Goal: Transaction & Acquisition: Download file/media

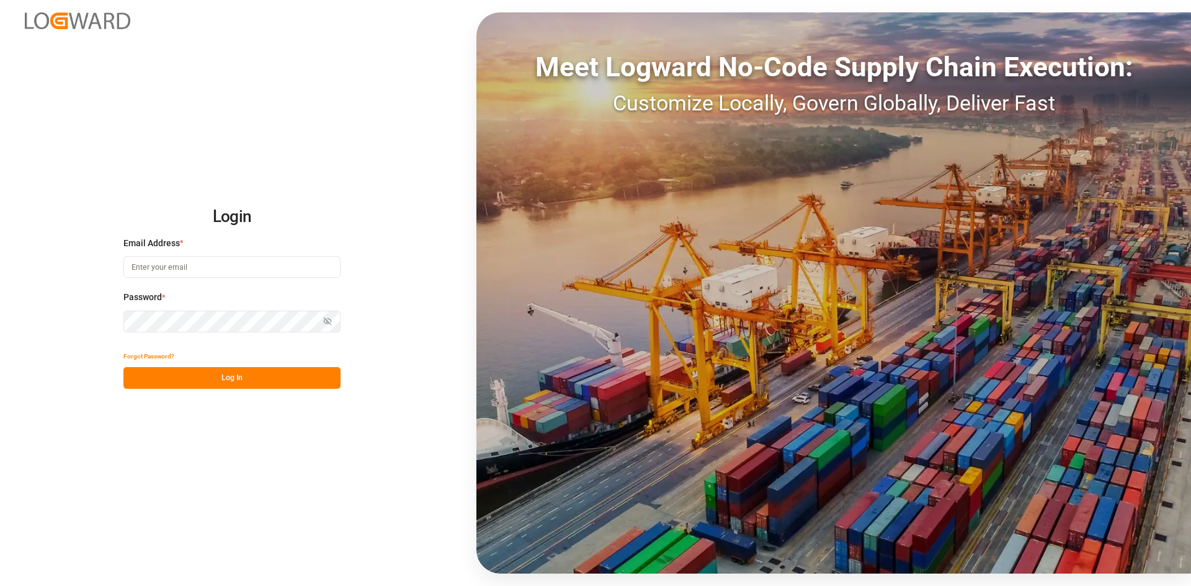
type input "[PERSON_NAME][EMAIL_ADDRESS][DOMAIN_NAME]"
click at [0, 319] on html "Login Email Address * alexander.schoeps@leschaco.com Password * Show password F…" at bounding box center [595, 293] width 1191 height 586
click at [149, 375] on button "Log In" at bounding box center [231, 378] width 217 height 22
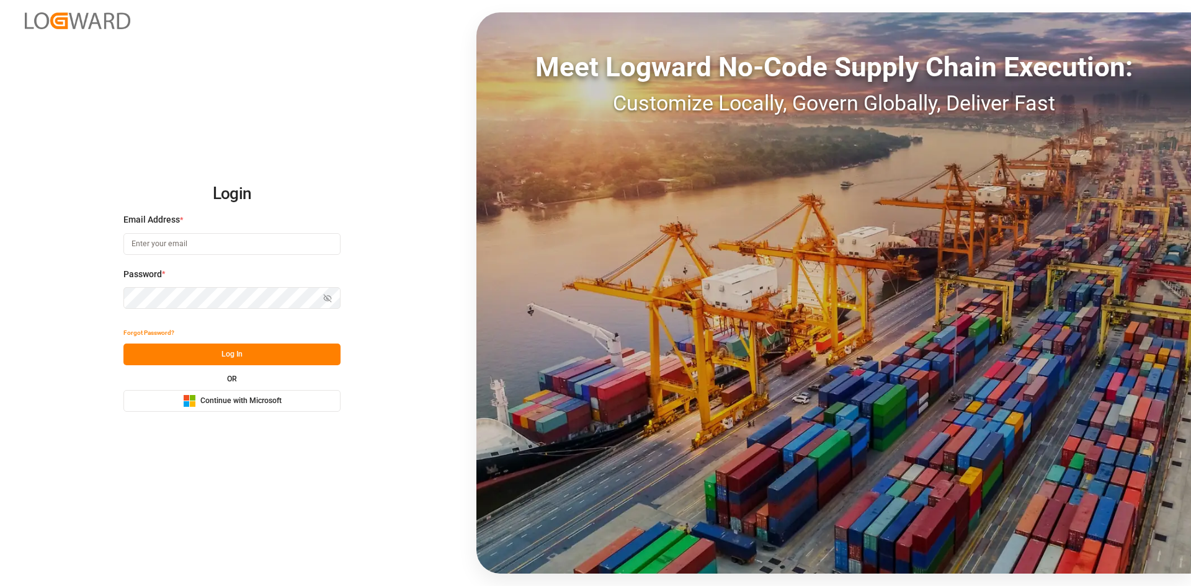
type input "[PERSON_NAME][EMAIL_ADDRESS][DOMAIN_NAME]"
click at [105, 300] on div "Login Email Address * [PERSON_NAME][EMAIL_ADDRESS][DOMAIN_NAME] Password * Show…" at bounding box center [595, 293] width 1191 height 586
click at [142, 356] on button "Log In" at bounding box center [231, 355] width 217 height 22
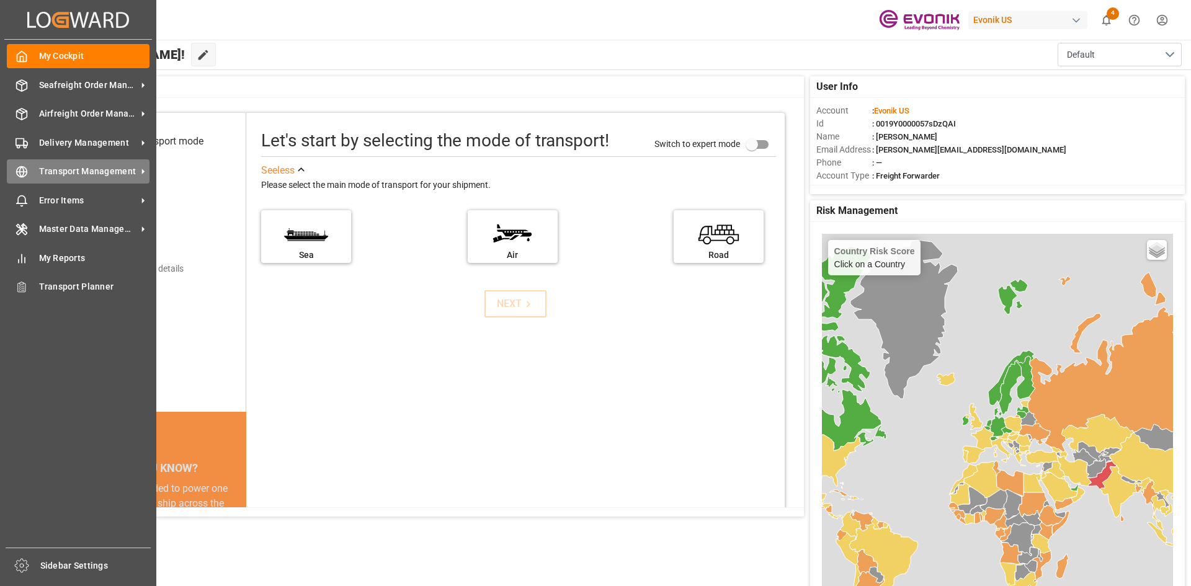
click at [79, 164] on div "Transport Management Transport Management" at bounding box center [78, 171] width 143 height 24
click at [94, 159] on div "Transport Management Transport Management" at bounding box center [78, 171] width 143 height 24
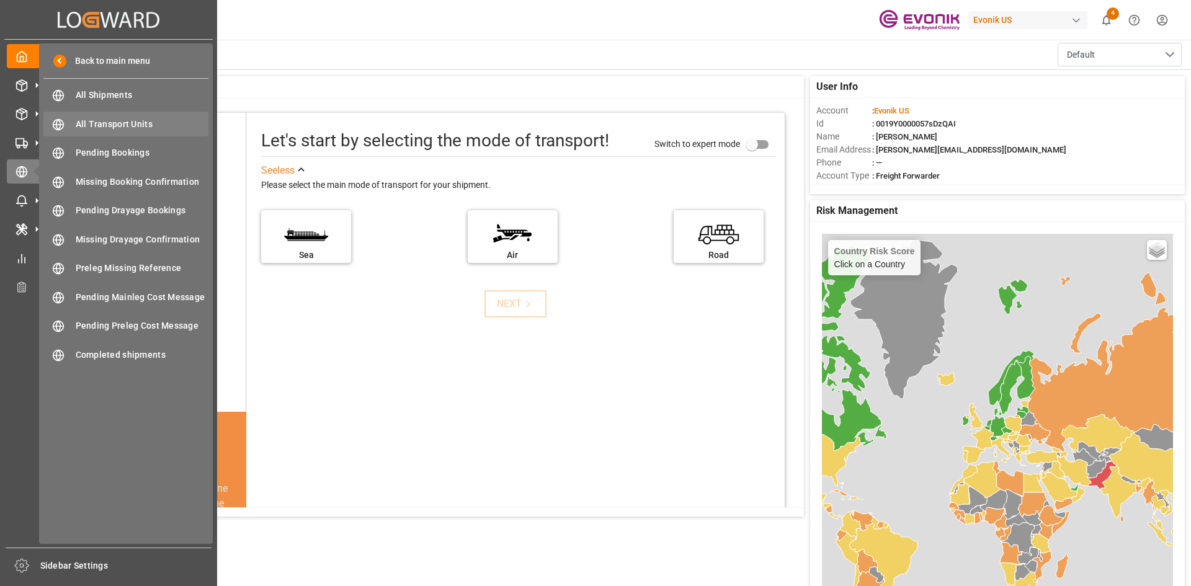
click at [146, 130] on span "All Transport Units" at bounding box center [142, 124] width 133 height 13
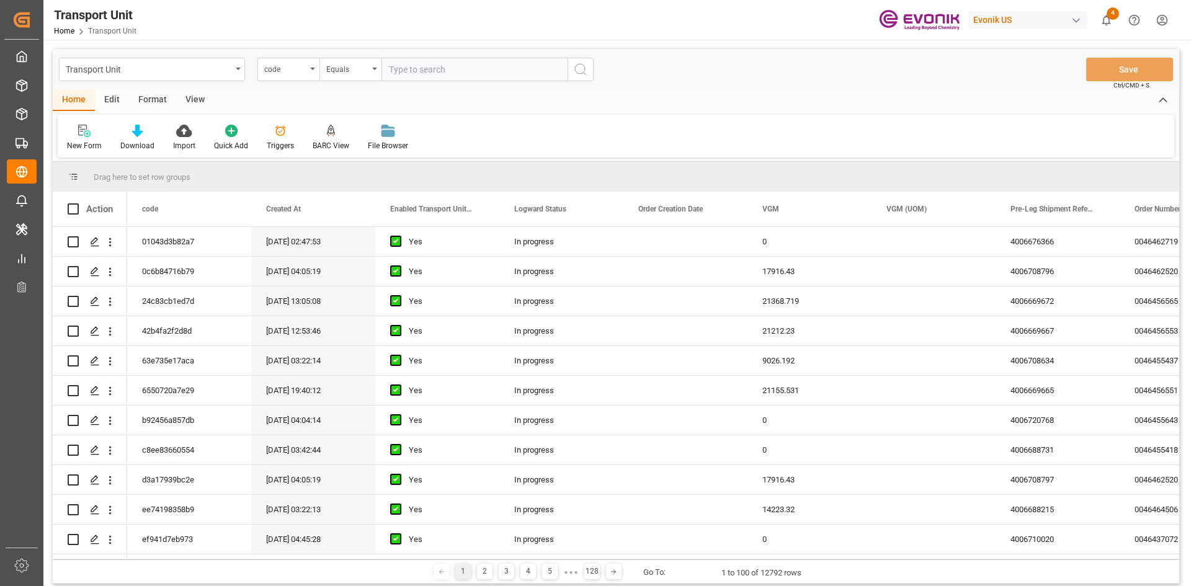
click at [185, 101] on div "View" at bounding box center [195, 100] width 38 height 21
click at [138, 128] on icon at bounding box center [141, 131] width 12 height 12
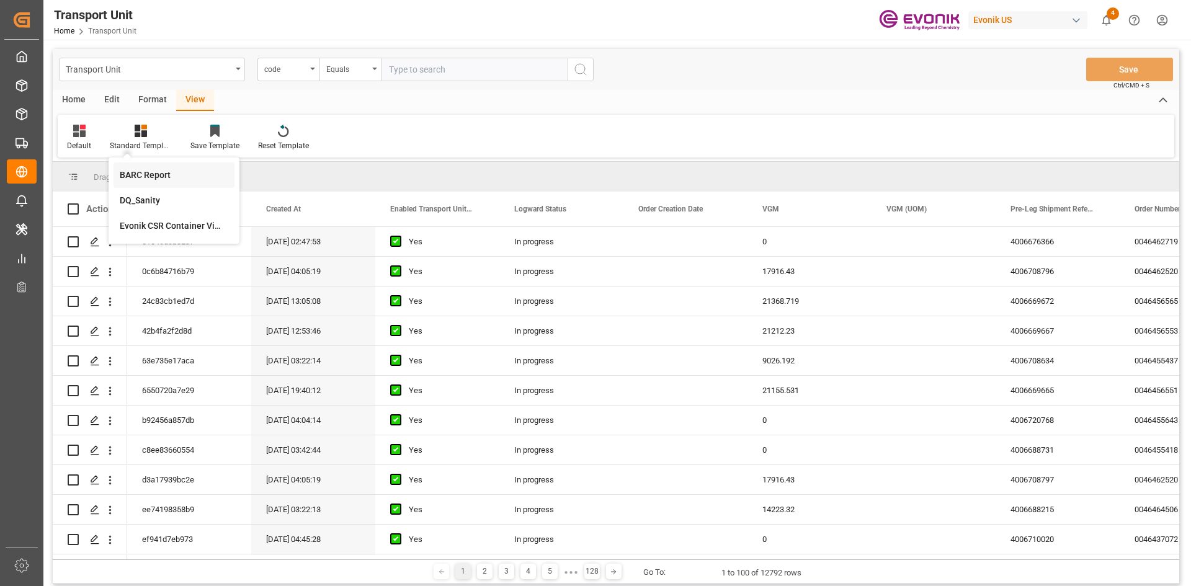
click at [132, 167] on div "BARC Report" at bounding box center [173, 174] width 121 height 25
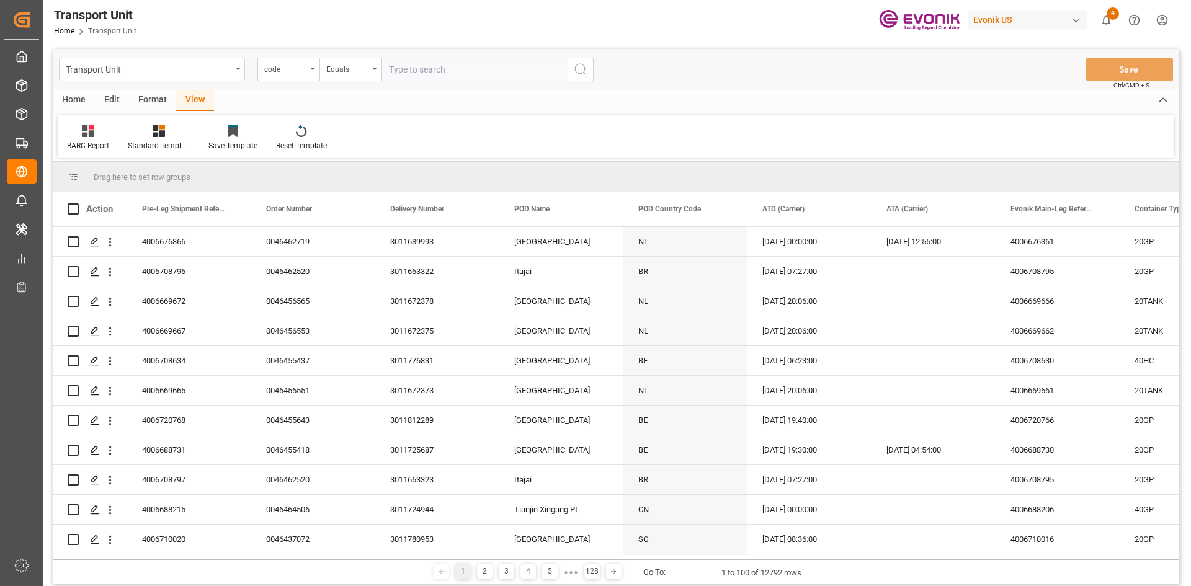
click at [80, 97] on div "Home" at bounding box center [74, 100] width 42 height 21
click at [143, 141] on div "Download" at bounding box center [137, 145] width 34 height 11
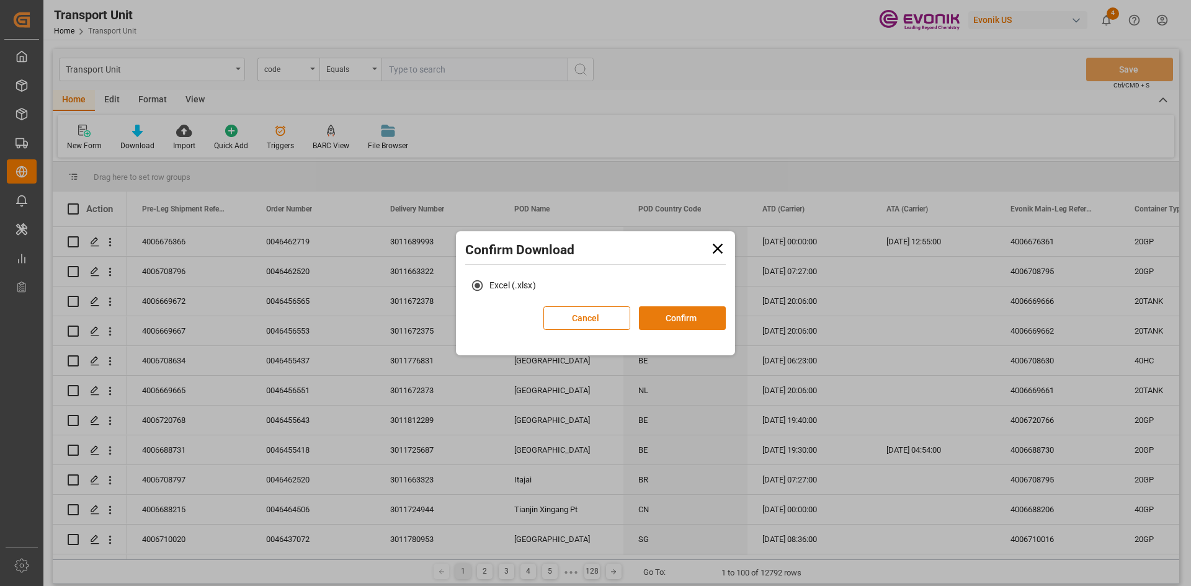
click at [700, 314] on button "Confirm" at bounding box center [682, 318] width 87 height 24
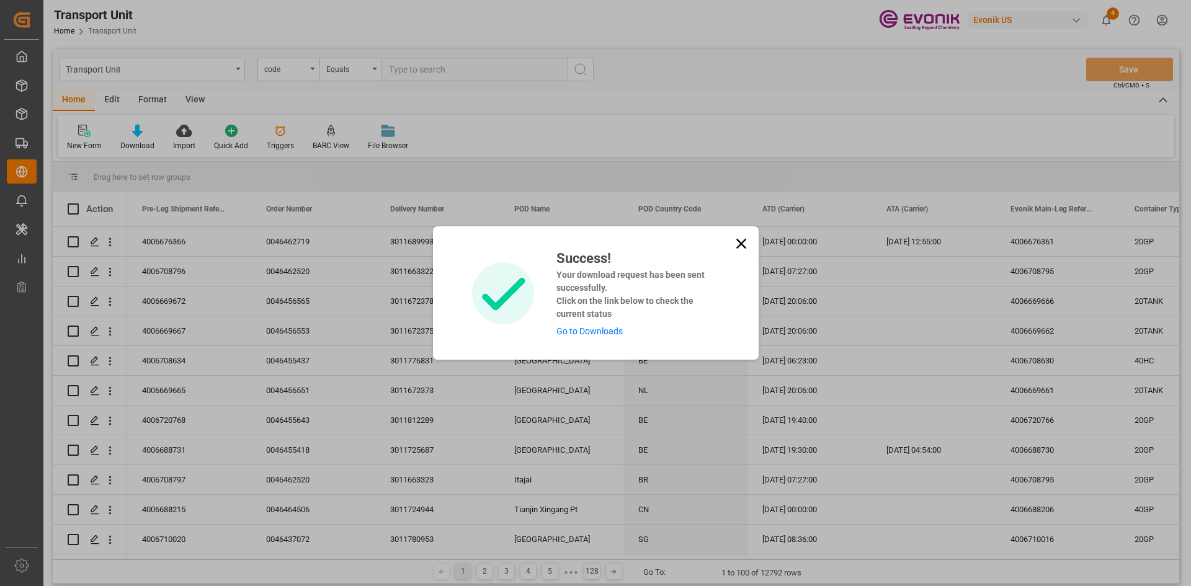
click at [575, 333] on link "Go to Downloads" at bounding box center [589, 331] width 66 height 10
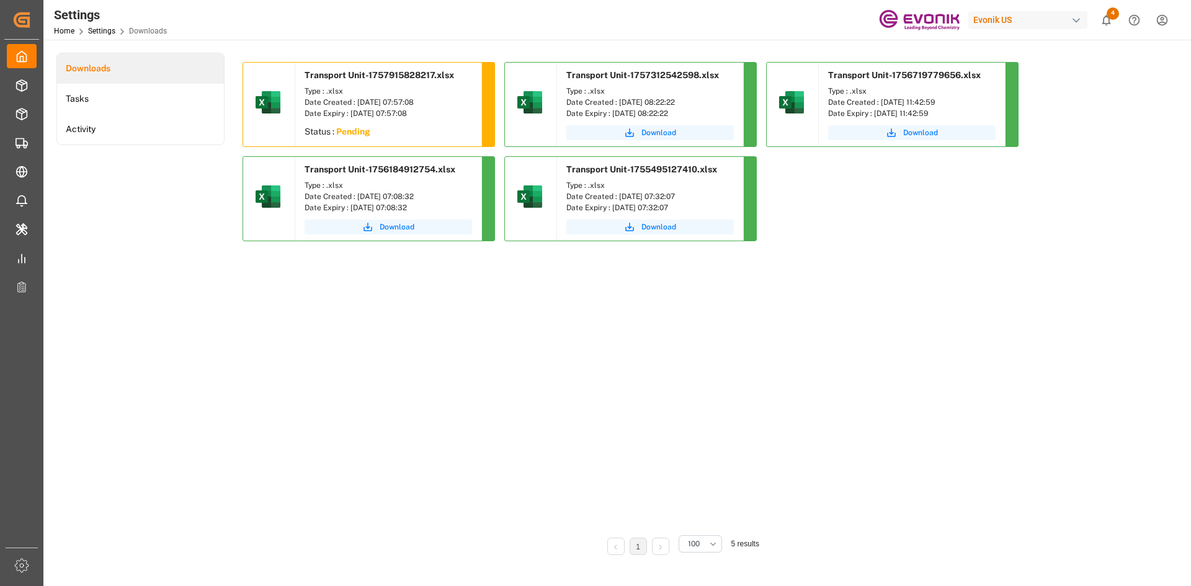
click at [616, 416] on div "Transport Unit-1757915828217.xlsx Type : .xlsx Date Created : [DATE] 07:57:08 D…" at bounding box center [680, 293] width 876 height 462
click at [420, 138] on button "Download" at bounding box center [387, 132] width 167 height 15
